Goal: Task Accomplishment & Management: Complete application form

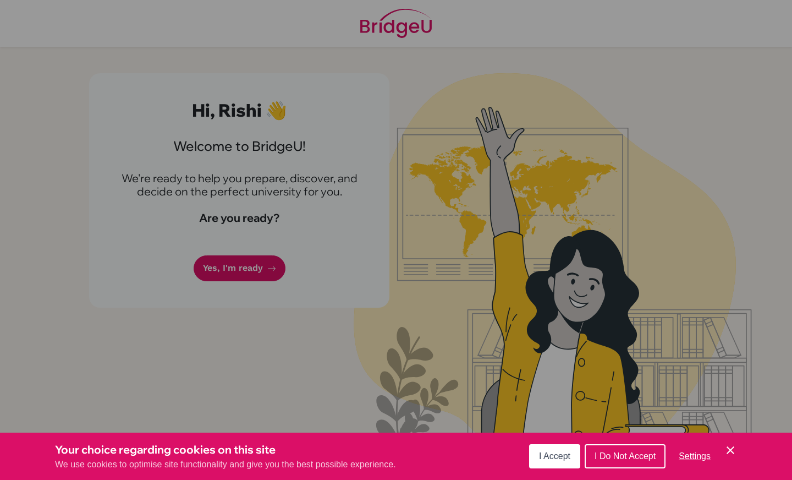
click at [555, 464] on button "I Accept" at bounding box center [554, 456] width 51 height 24
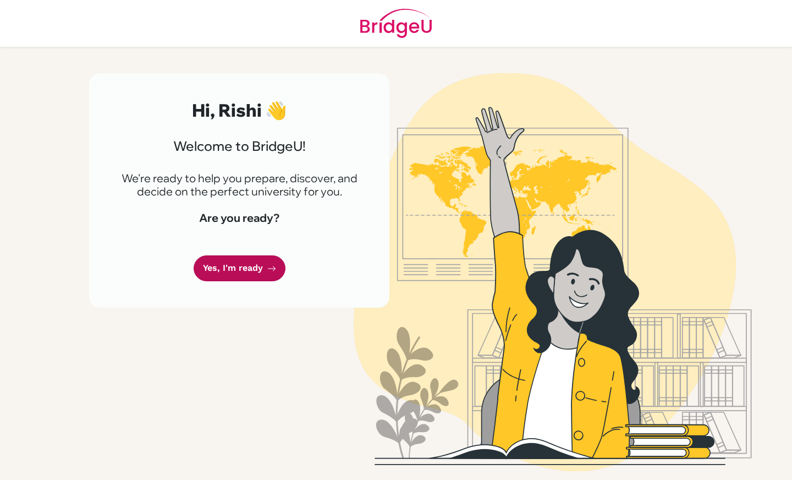
click at [233, 273] on link "Yes, I'm ready" at bounding box center [240, 268] width 92 height 26
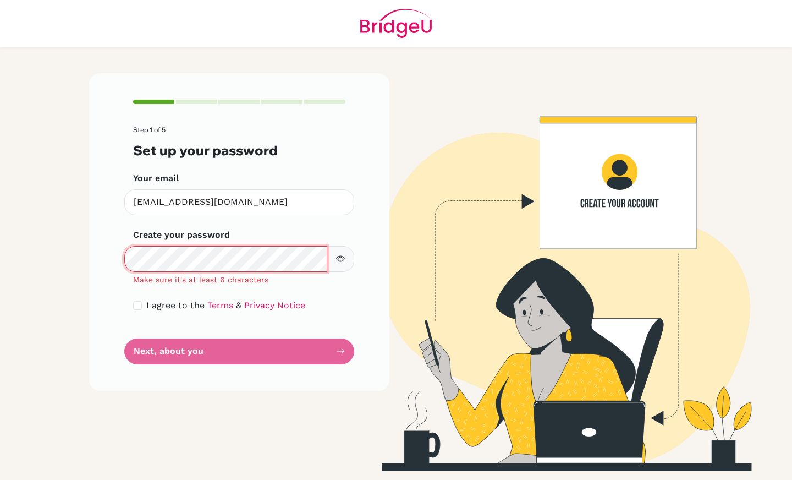
click at [60, 263] on main "Step 1 of 5 Set up your password Your email [EMAIL_ADDRESS][DOMAIN_NAME] Invali…" at bounding box center [396, 240] width 792 height 480
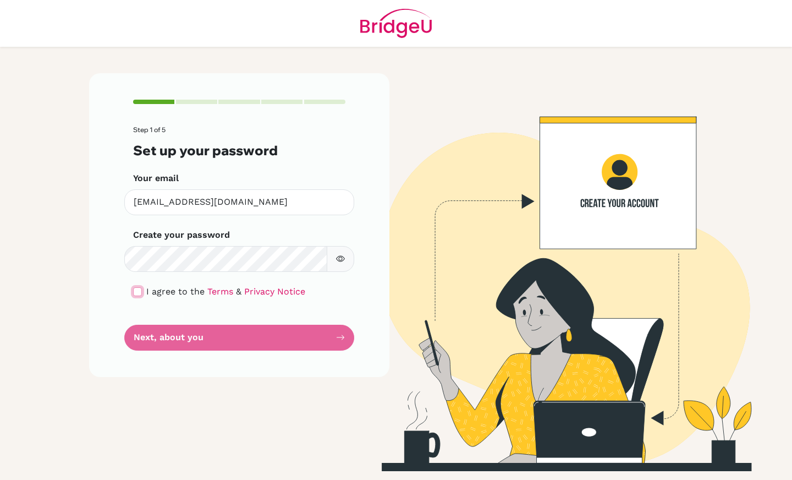
click at [134, 291] on input "checkbox" at bounding box center [137, 291] width 9 height 9
checkbox input "true"
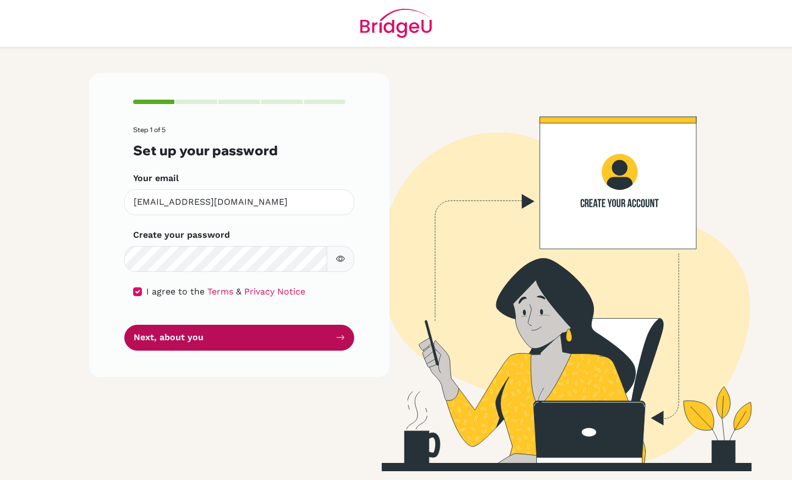
click at [180, 342] on button "Next, about you" at bounding box center [239, 338] width 230 height 26
